Goal: Information Seeking & Learning: Learn about a topic

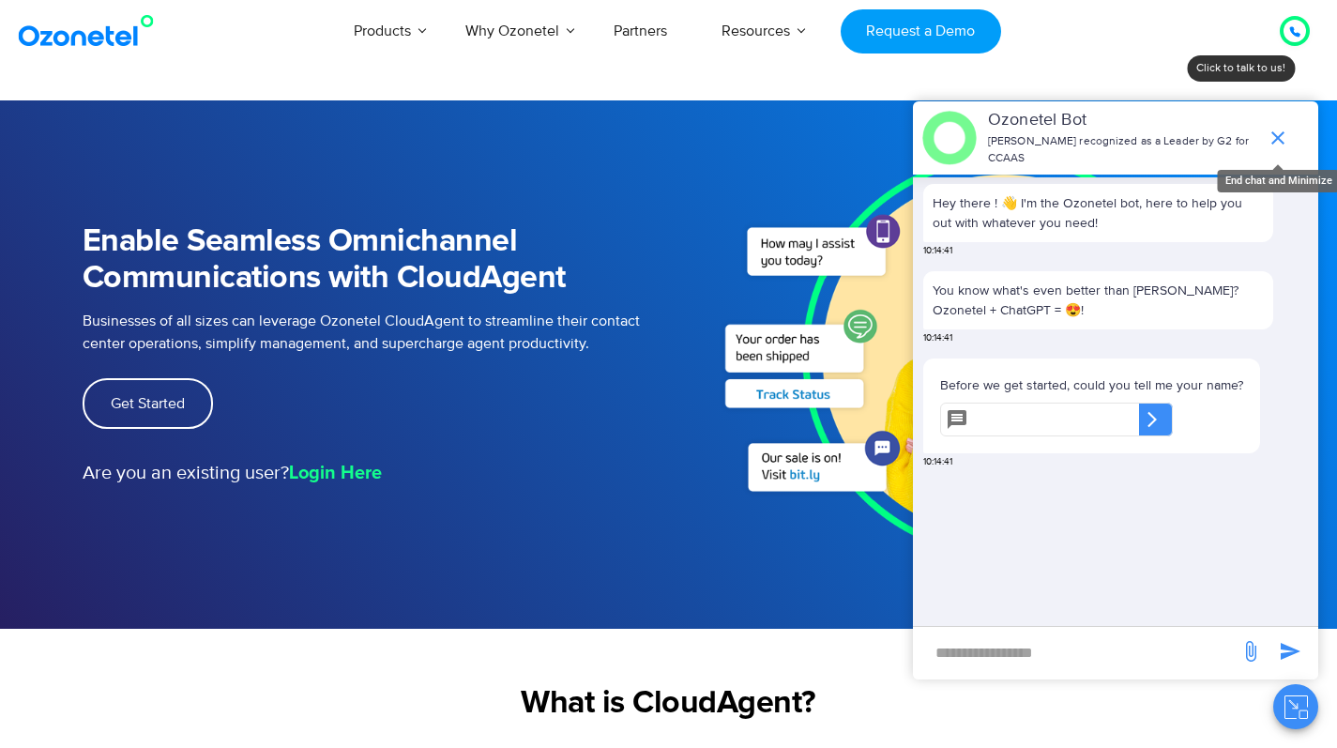
click at [1281, 132] on icon "end chat or minimize" at bounding box center [1278, 137] width 13 height 13
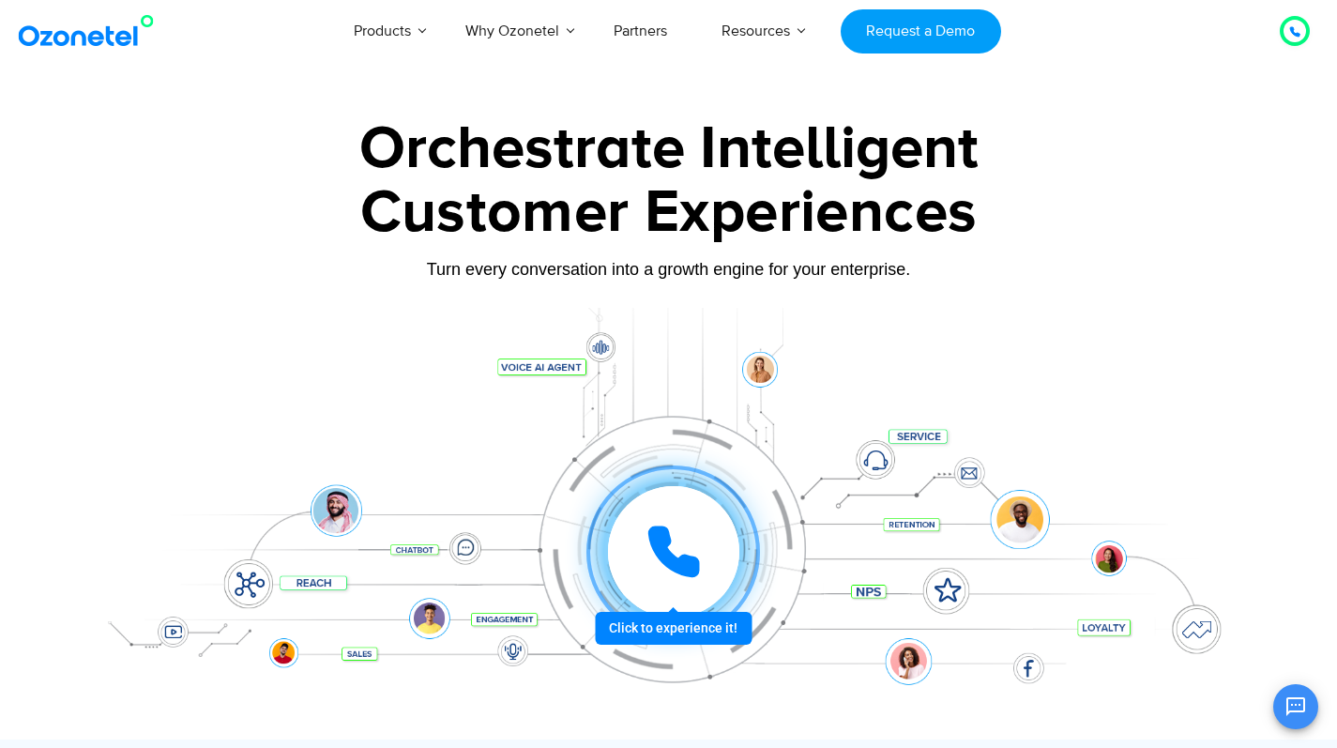
scroll to position [162, 0]
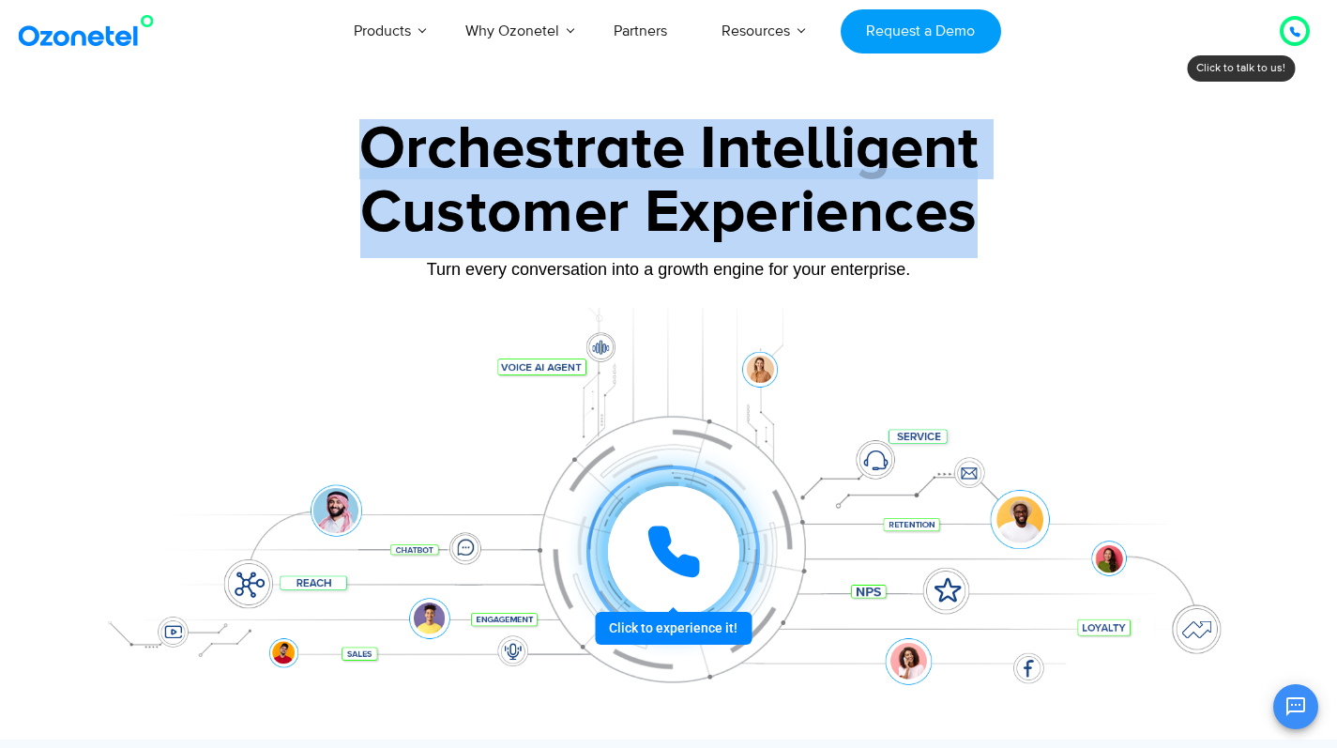
drag, startPoint x: 368, startPoint y: 145, endPoint x: 984, endPoint y: 210, distance: 620.0
click at [984, 210] on div "Orchestrate Intelligent Customer Experiences Turn every conversation into a gro…" at bounding box center [669, 429] width 1173 height 620
copy div "Orchestrate Intelligent Customer Experiences"
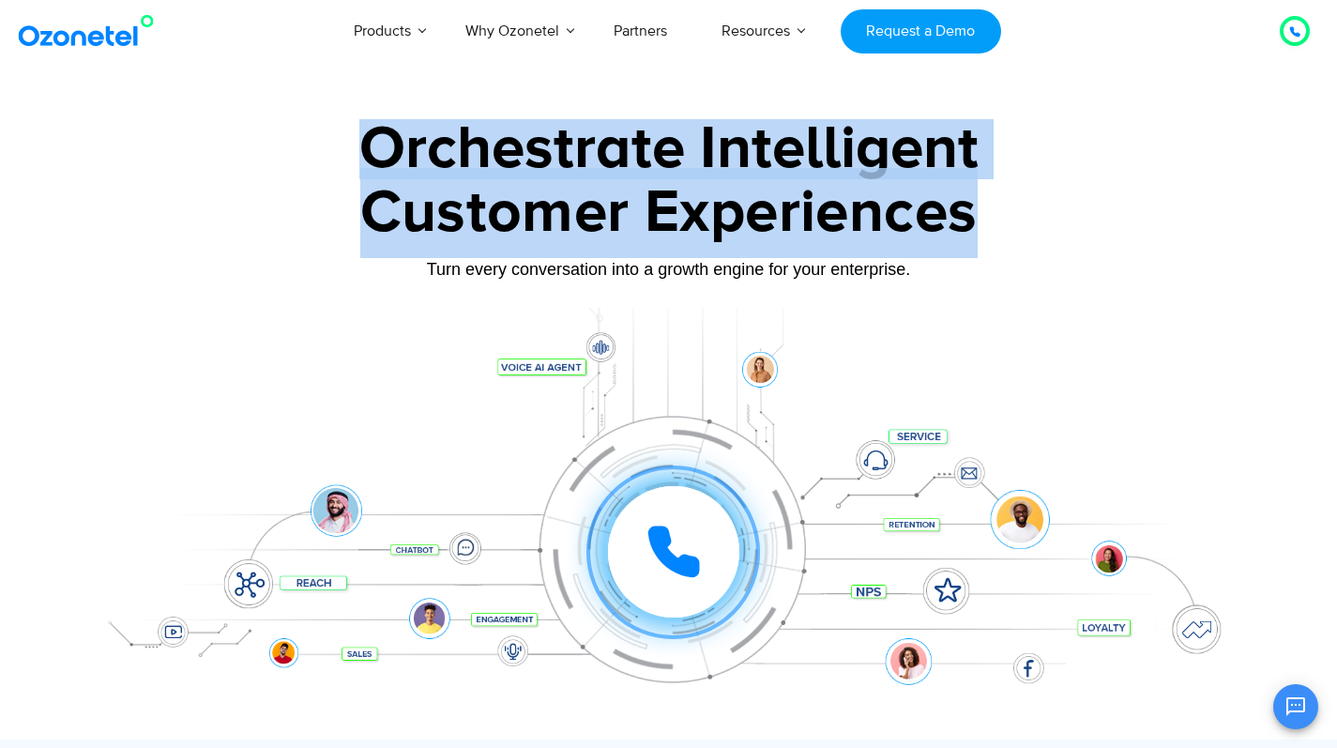
click at [1114, 236] on div "Customer Experiences" at bounding box center [669, 213] width 1173 height 90
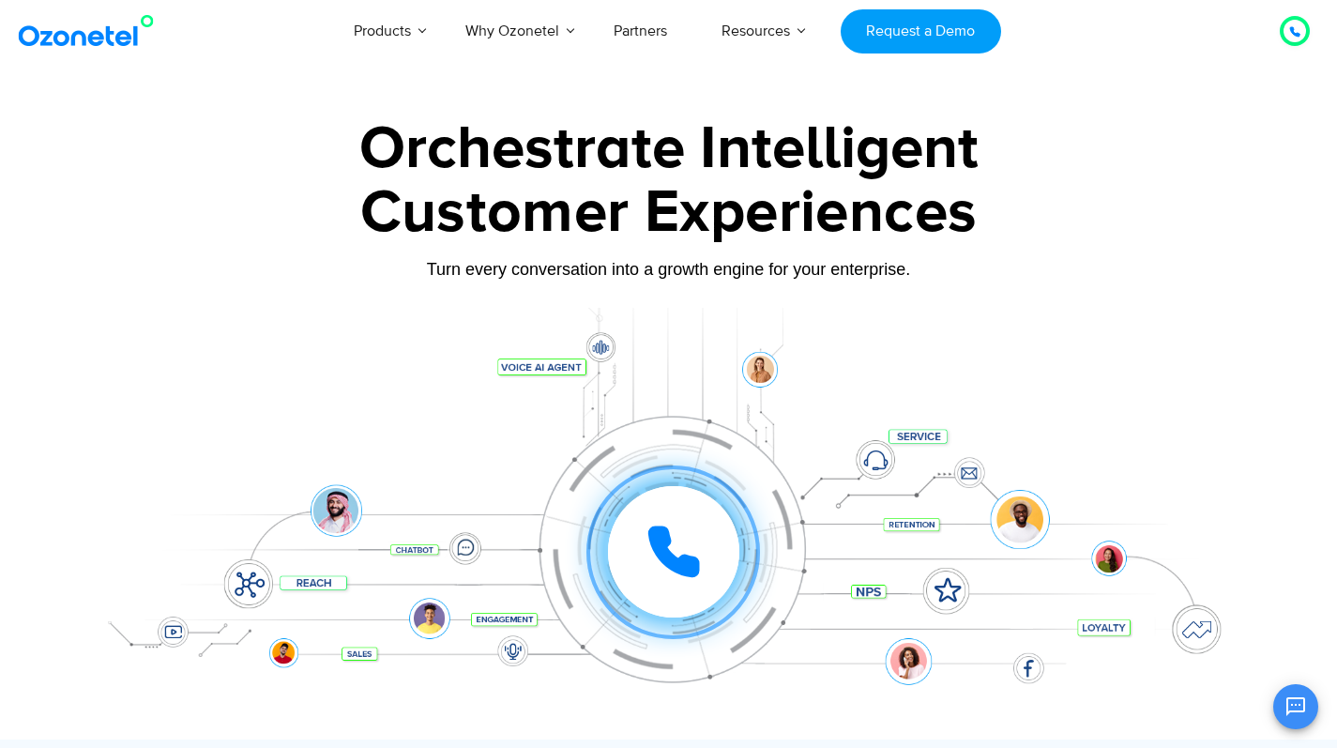
click at [1206, 357] on div "Click to experience it! Call in progress... 1 2 3 4 5 6 7 8 9 # 0" at bounding box center [669, 514] width 1173 height 319
